Goal: Information Seeking & Learning: Learn about a topic

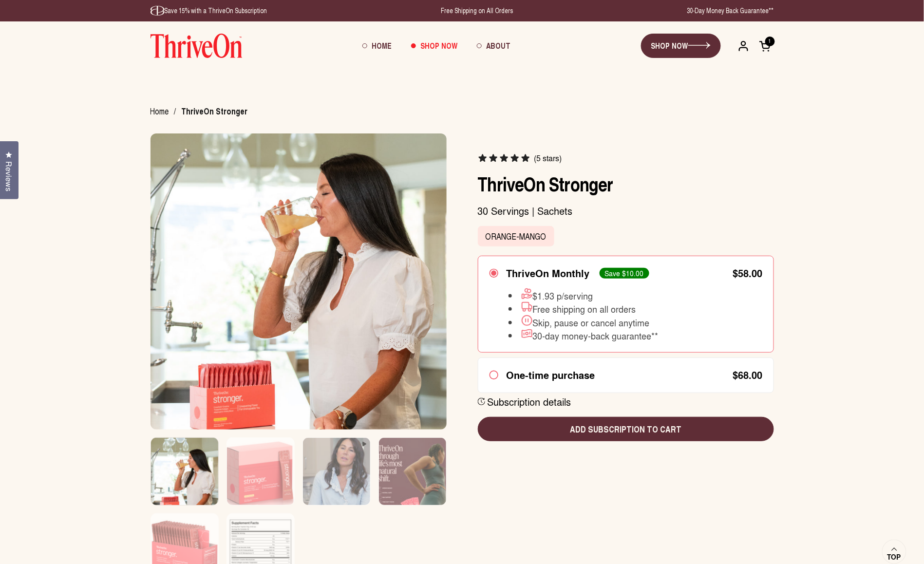
click at [214, 48] on img at bounding box center [196, 46] width 92 height 24
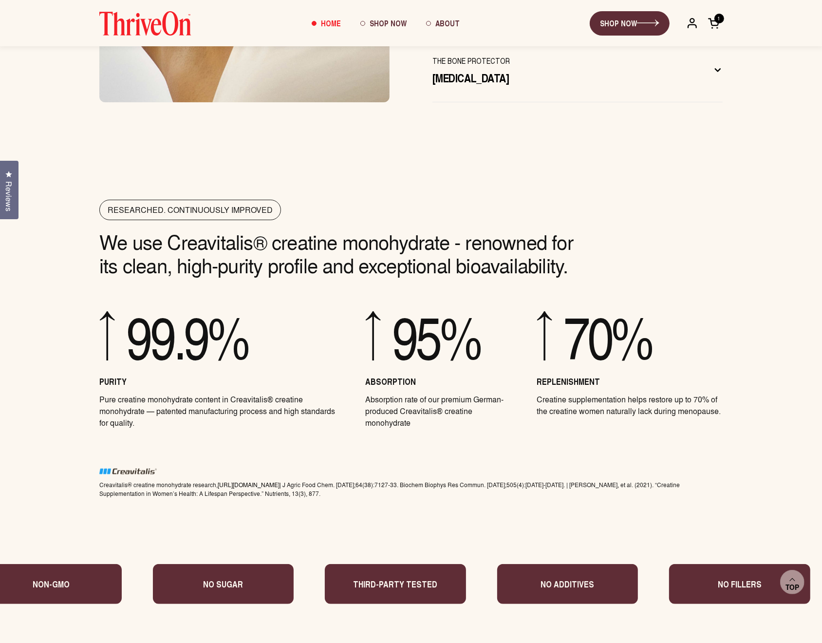
scroll to position [3615, 0]
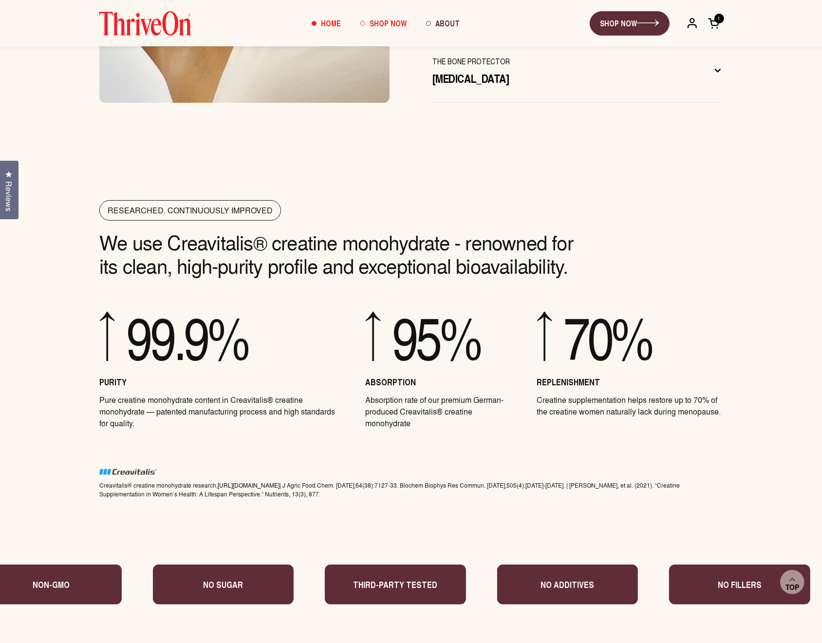
click at [392, 24] on span "Shop Now" at bounding box center [388, 23] width 37 height 11
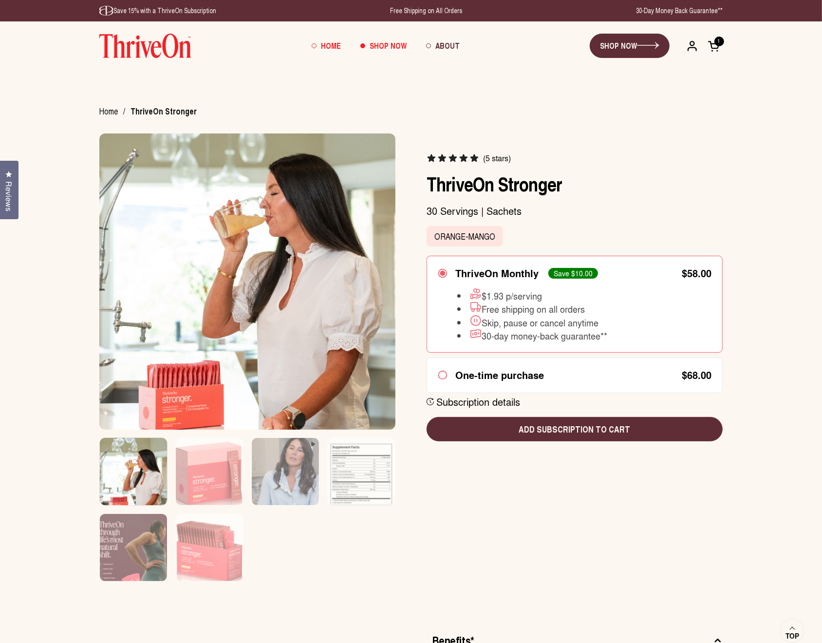
click at [327, 44] on span "Home" at bounding box center [331, 45] width 20 height 11
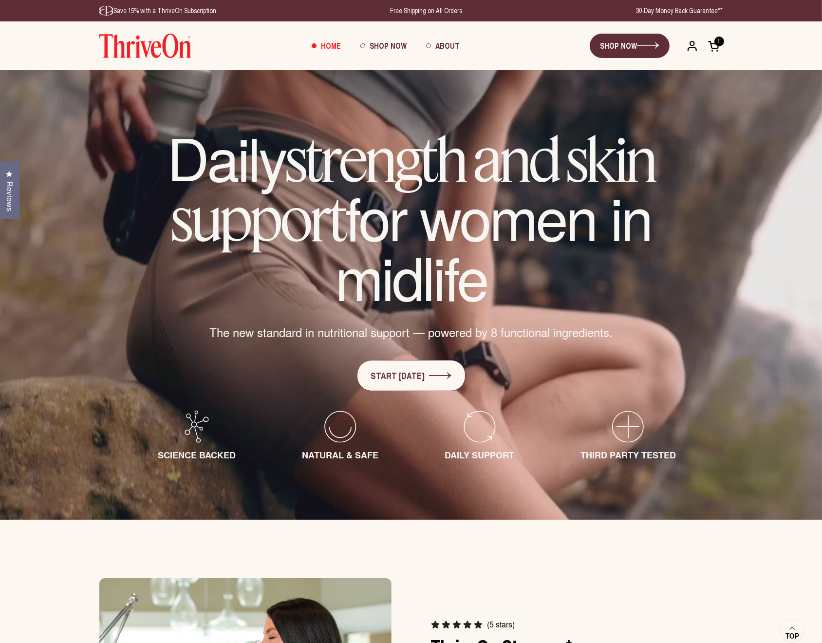
click at [14, 190] on span "Reviews" at bounding box center [9, 196] width 13 height 30
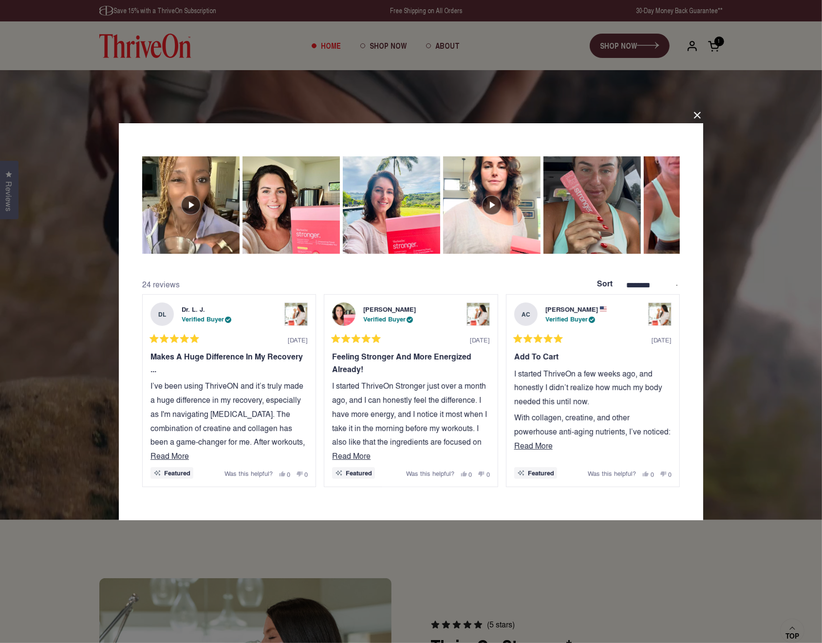
click at [634, 560] on div "**********" at bounding box center [411, 321] width 822 height 643
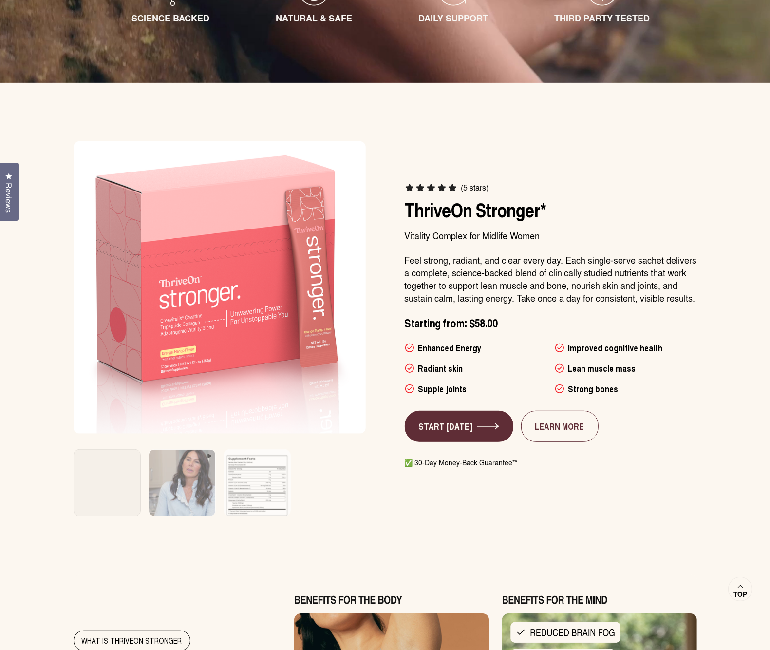
scroll to position [440, 0]
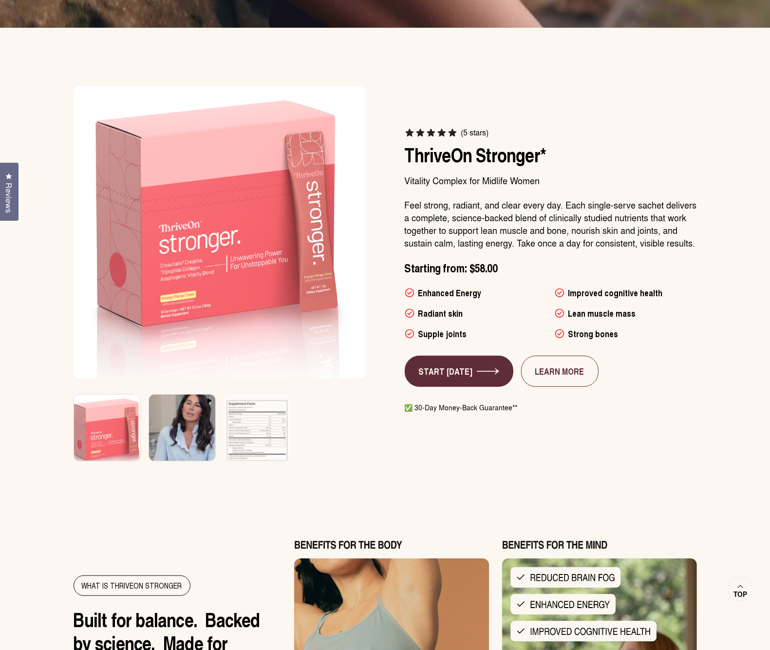
scroll to position [493, 0]
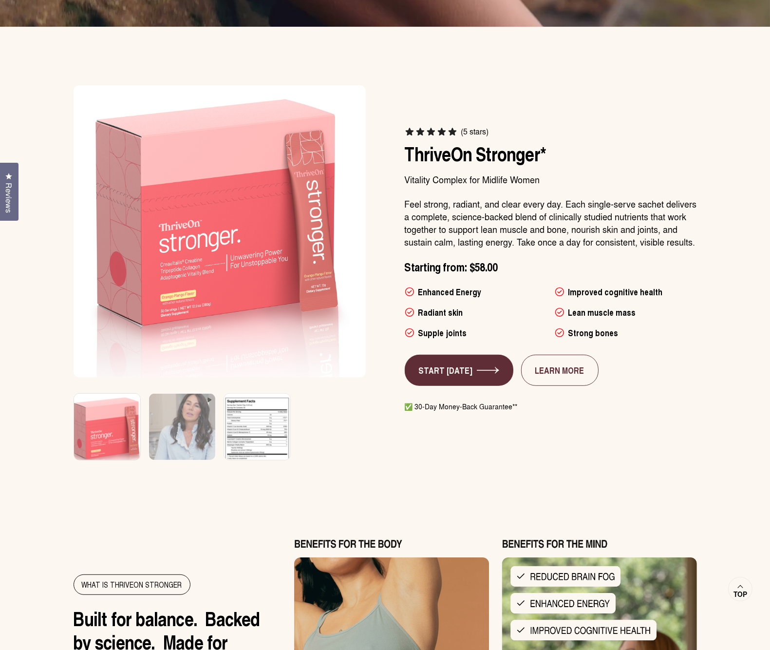
click at [251, 414] on img at bounding box center [257, 433] width 70 height 83
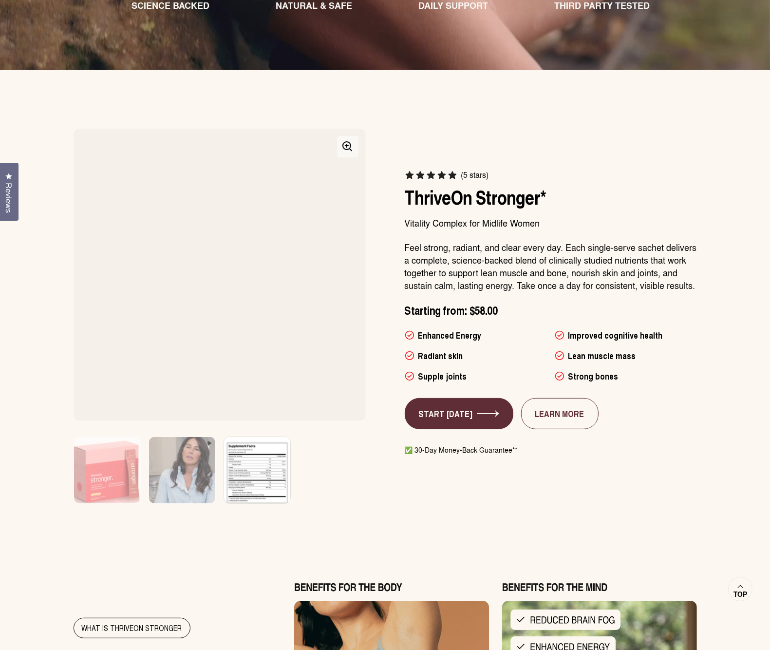
scroll to position [451, 0]
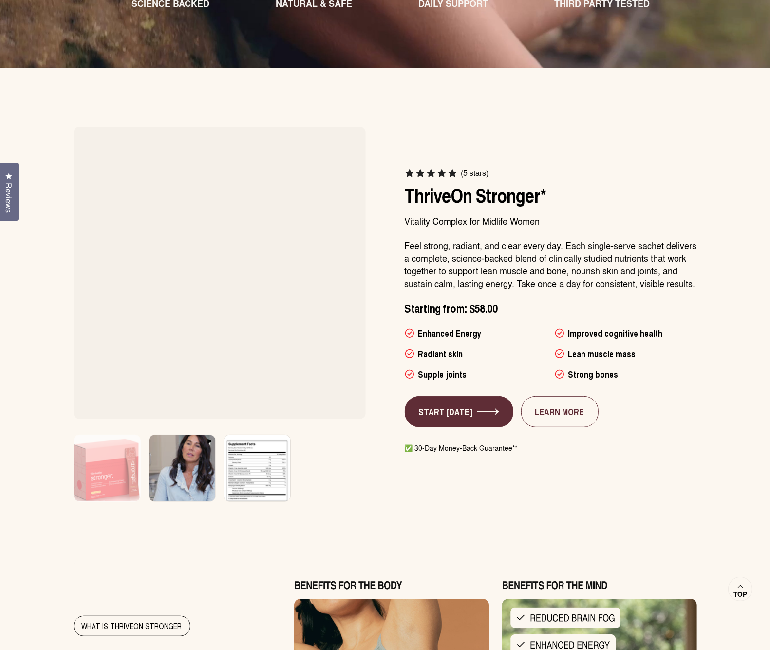
click at [176, 473] on img at bounding box center [182, 474] width 70 height 83
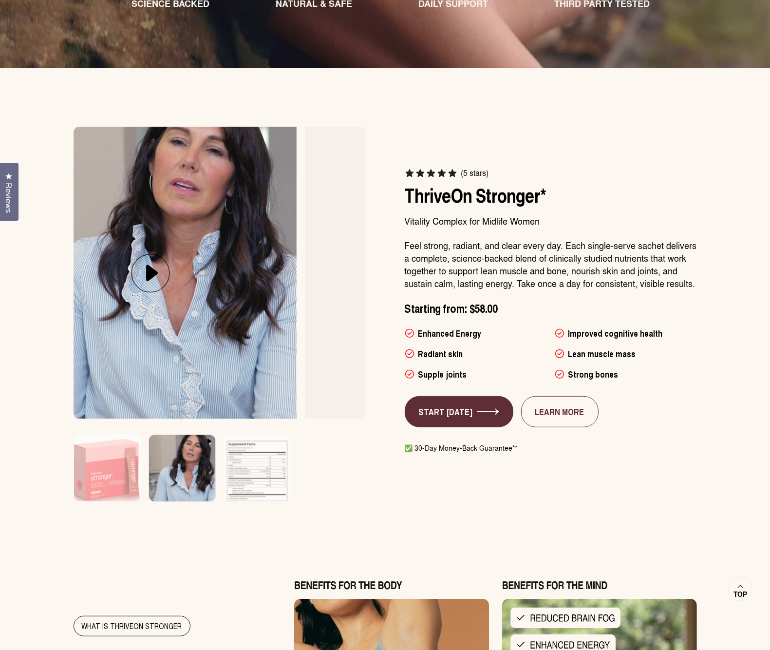
scroll to position [0, 300]
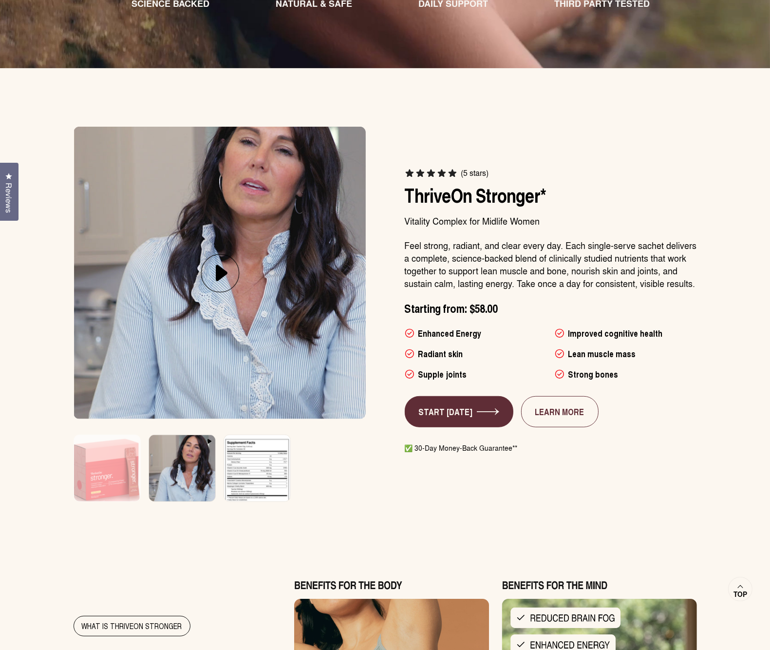
click at [283, 487] on img at bounding box center [257, 474] width 70 height 83
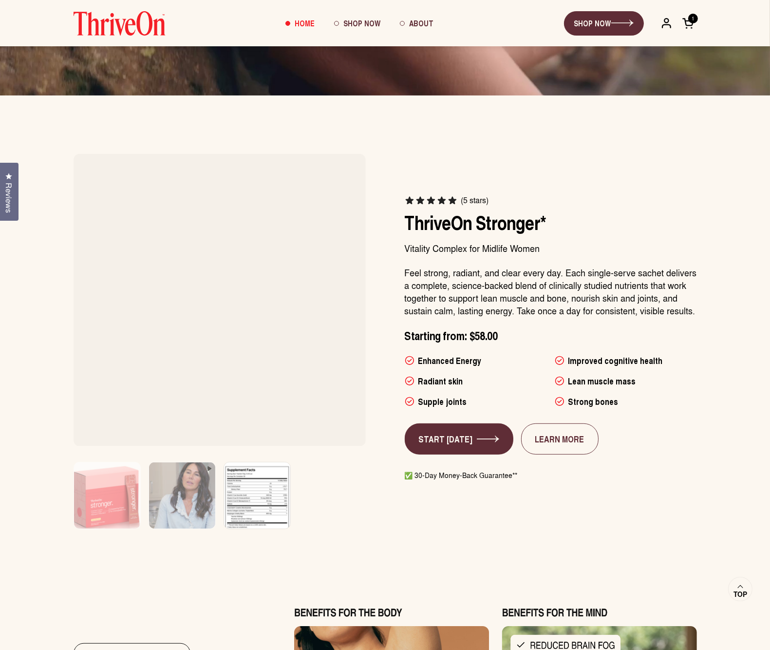
scroll to position [424, 0]
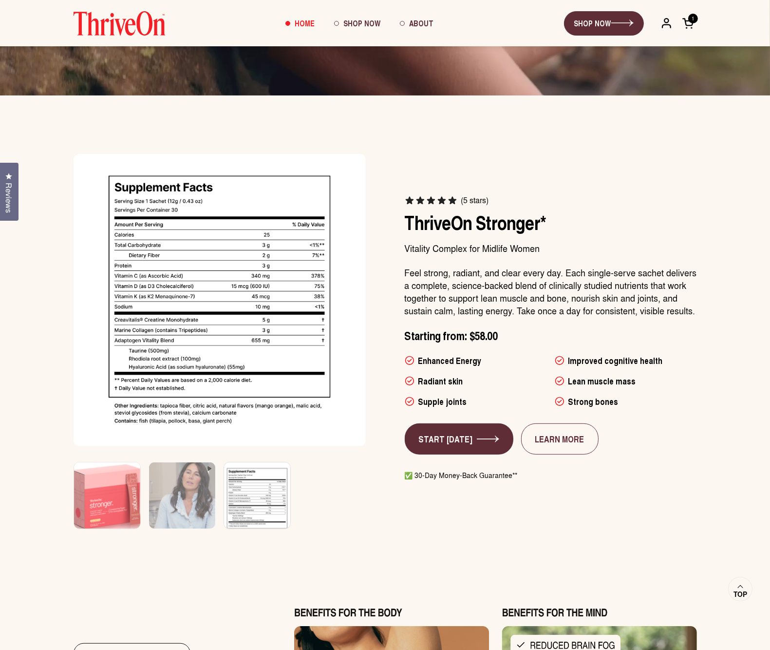
click at [114, 513] on img at bounding box center [107, 501] width 70 height 83
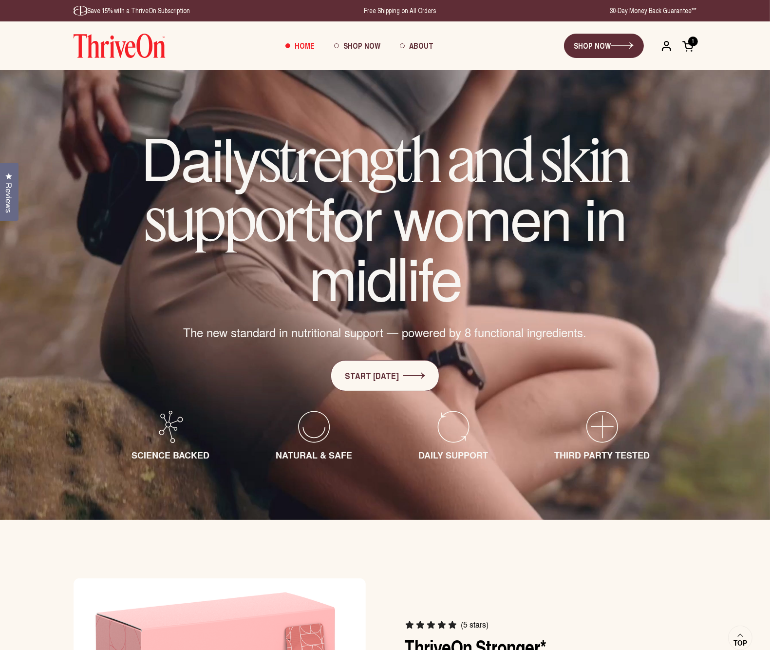
scroll to position [0, 0]
click at [365, 44] on span "Shop Now" at bounding box center [361, 45] width 37 height 11
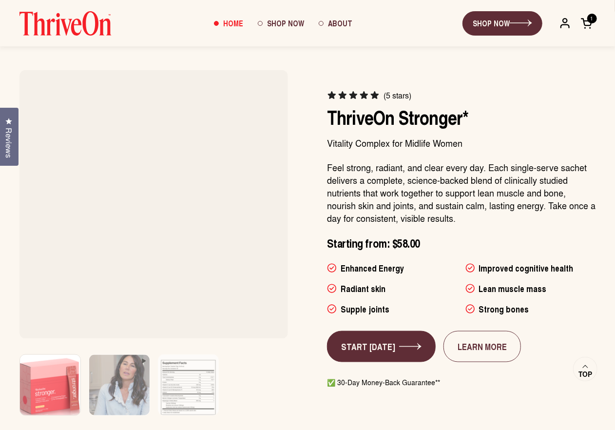
scroll to position [490, 0]
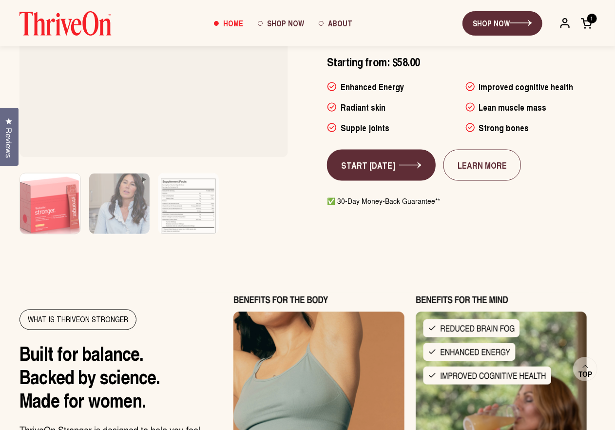
scroll to position [572, 0]
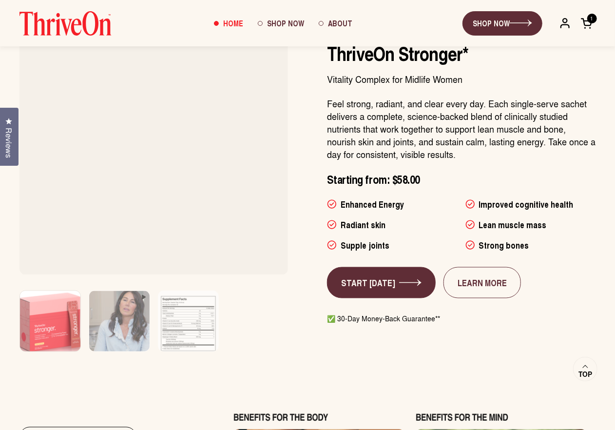
click at [66, 311] on img at bounding box center [50, 327] width 63 height 76
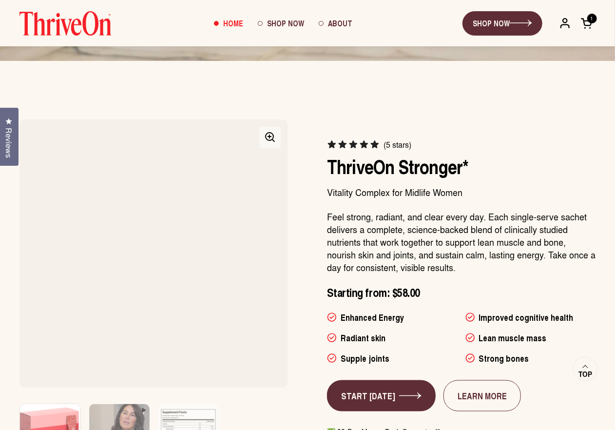
scroll to position [459, 0]
